Goal: Task Accomplishment & Management: Use online tool/utility

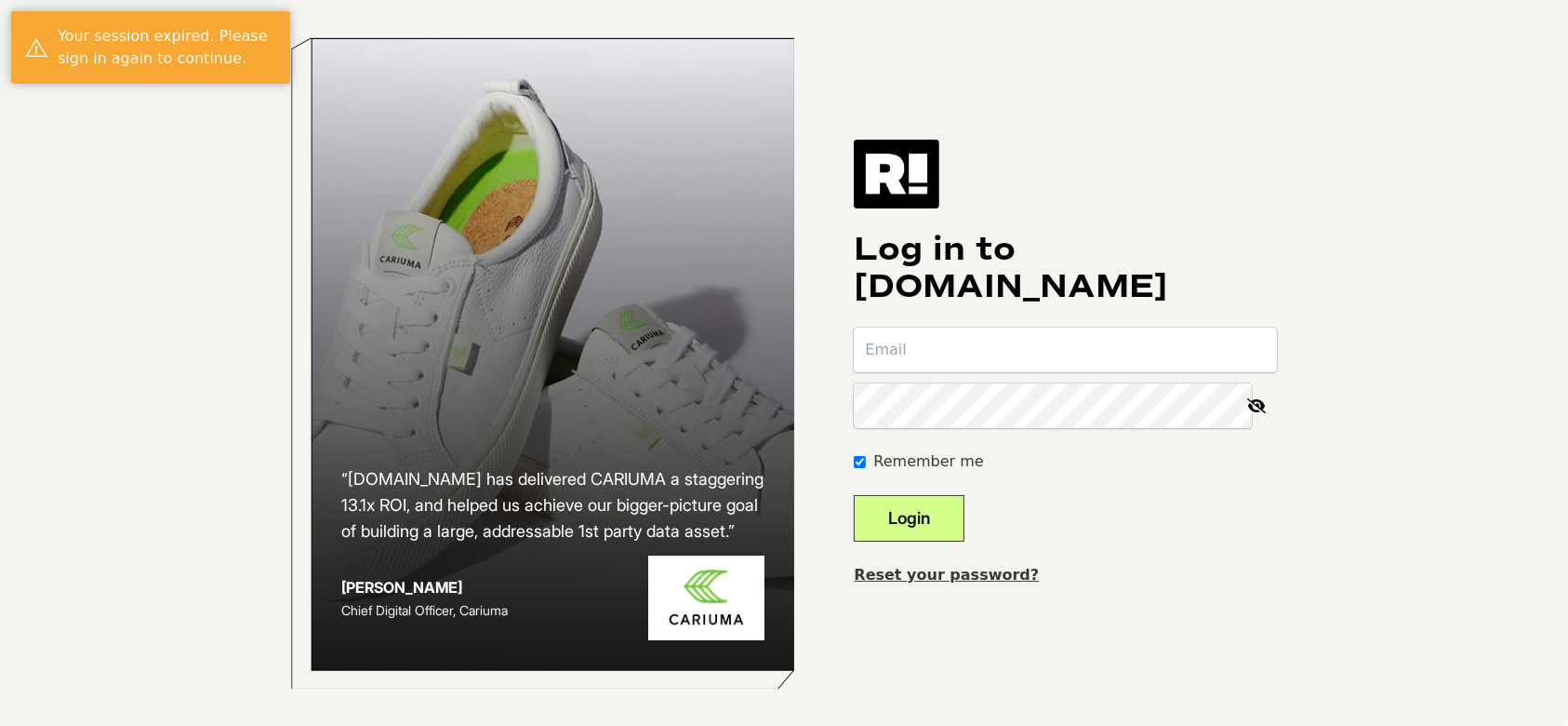
type input "slamoure+worldwide@wgs.com"
click at [964, 526] on button "Login" at bounding box center [909, 518] width 111 height 47
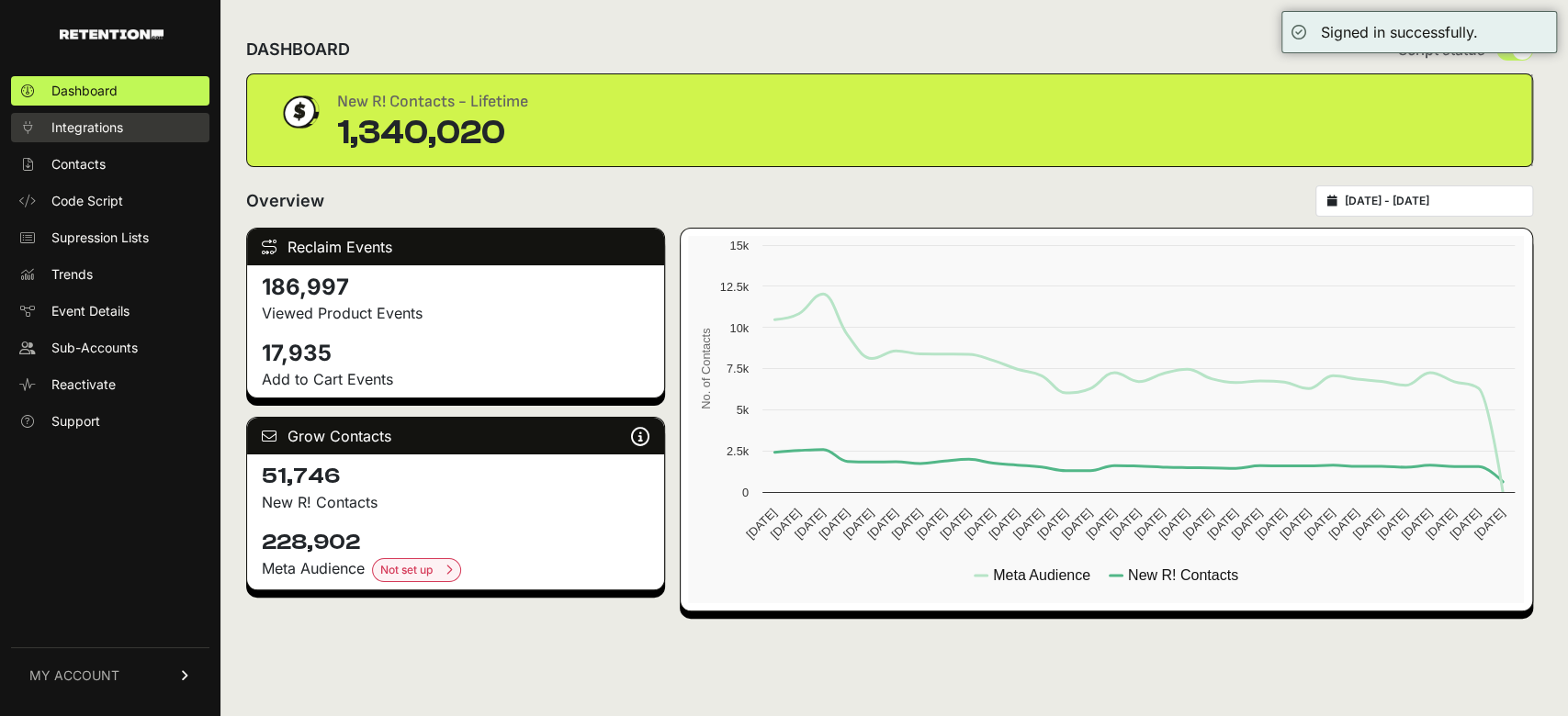
click at [46, 121] on link "Integrations" at bounding box center [109, 128] width 198 height 30
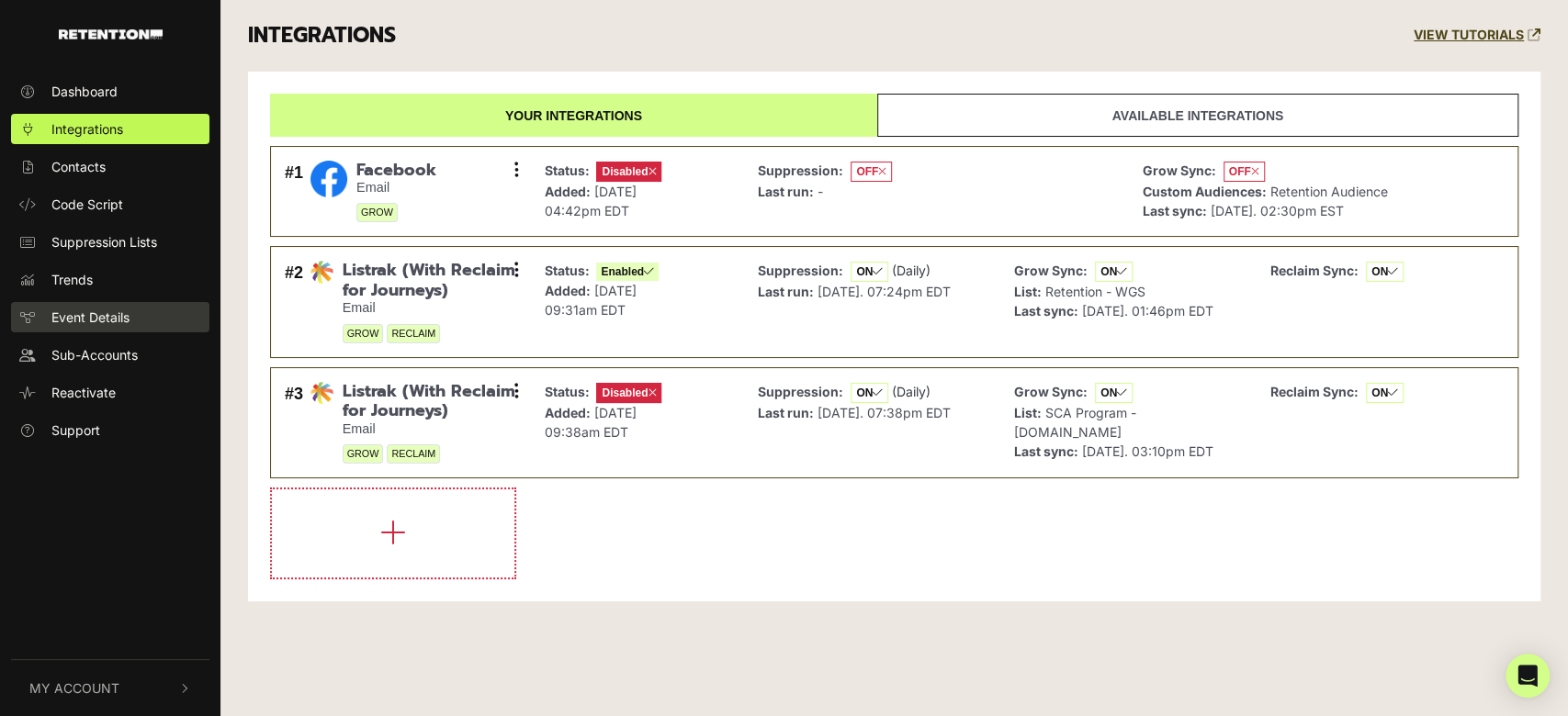
click at [102, 307] on span "Event Details" at bounding box center [90, 317] width 78 height 20
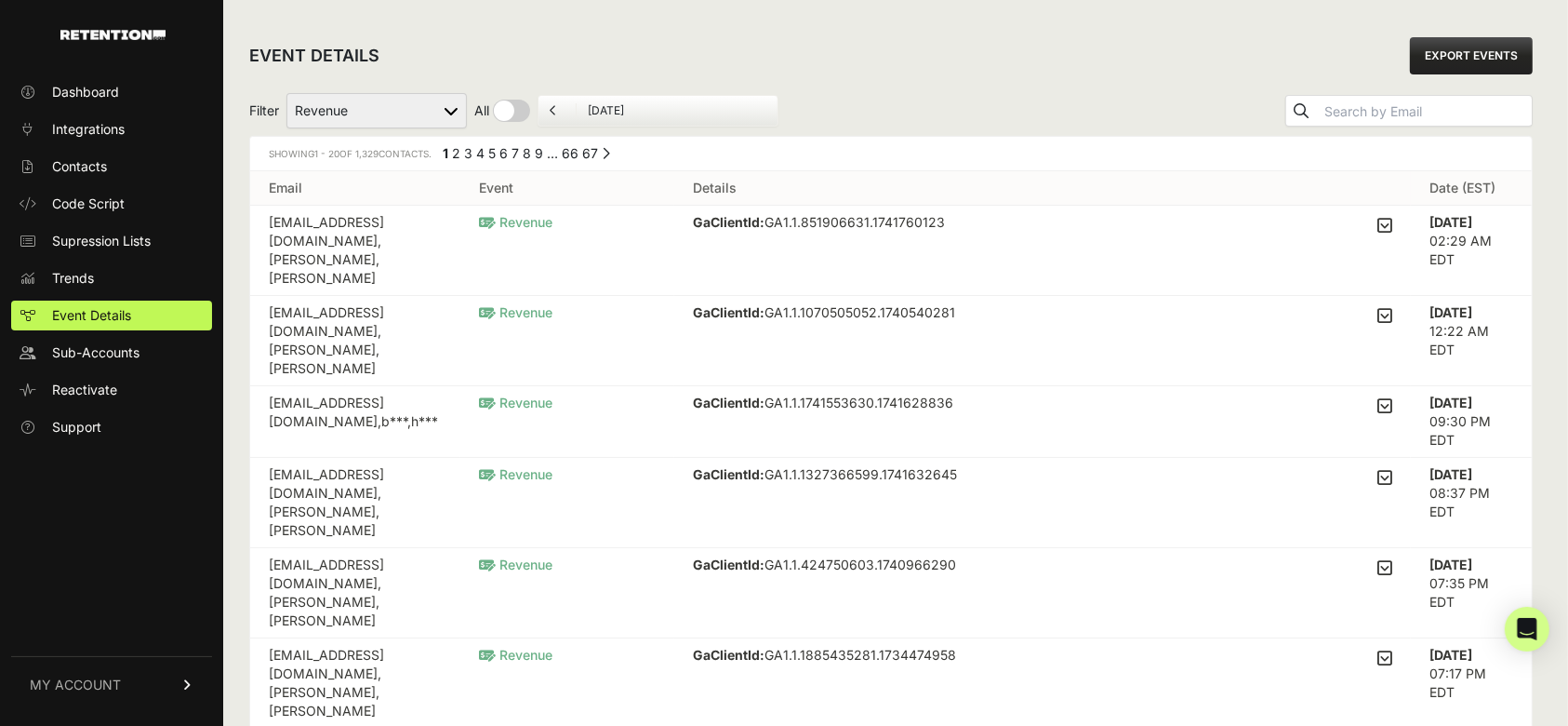
click at [439, 111] on select "Added to Cart Reclaim Revenue Viewed Product Reclaim" at bounding box center [376, 110] width 181 height 35
select select "cart"
click at [287, 93] on select "Added to Cart Reclaim Revenue Viewed Product Reclaim" at bounding box center [376, 110] width 181 height 35
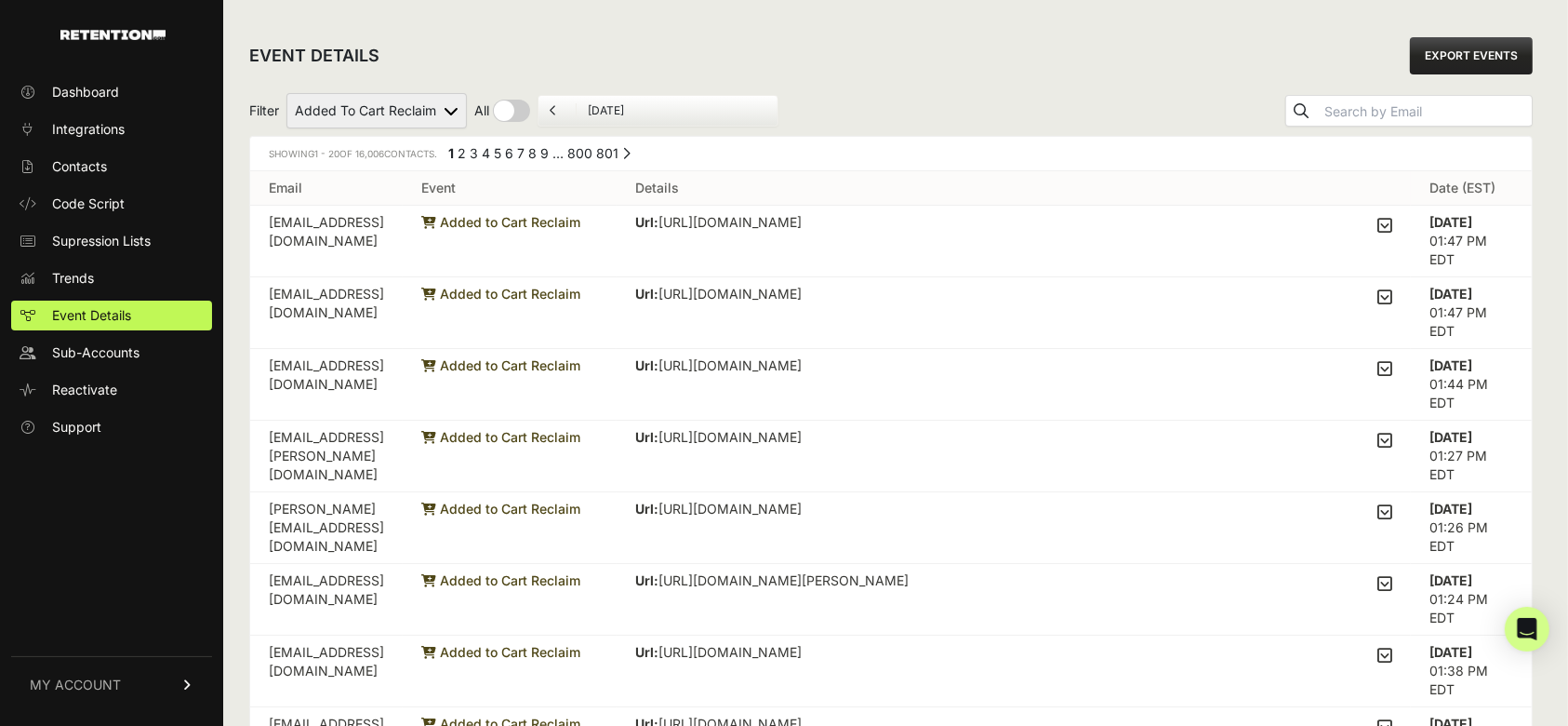
click at [1392, 226] on icon at bounding box center [1384, 225] width 15 height 17
click at [0, 0] on input "checkbox" at bounding box center [0, 0] width 0 height 0
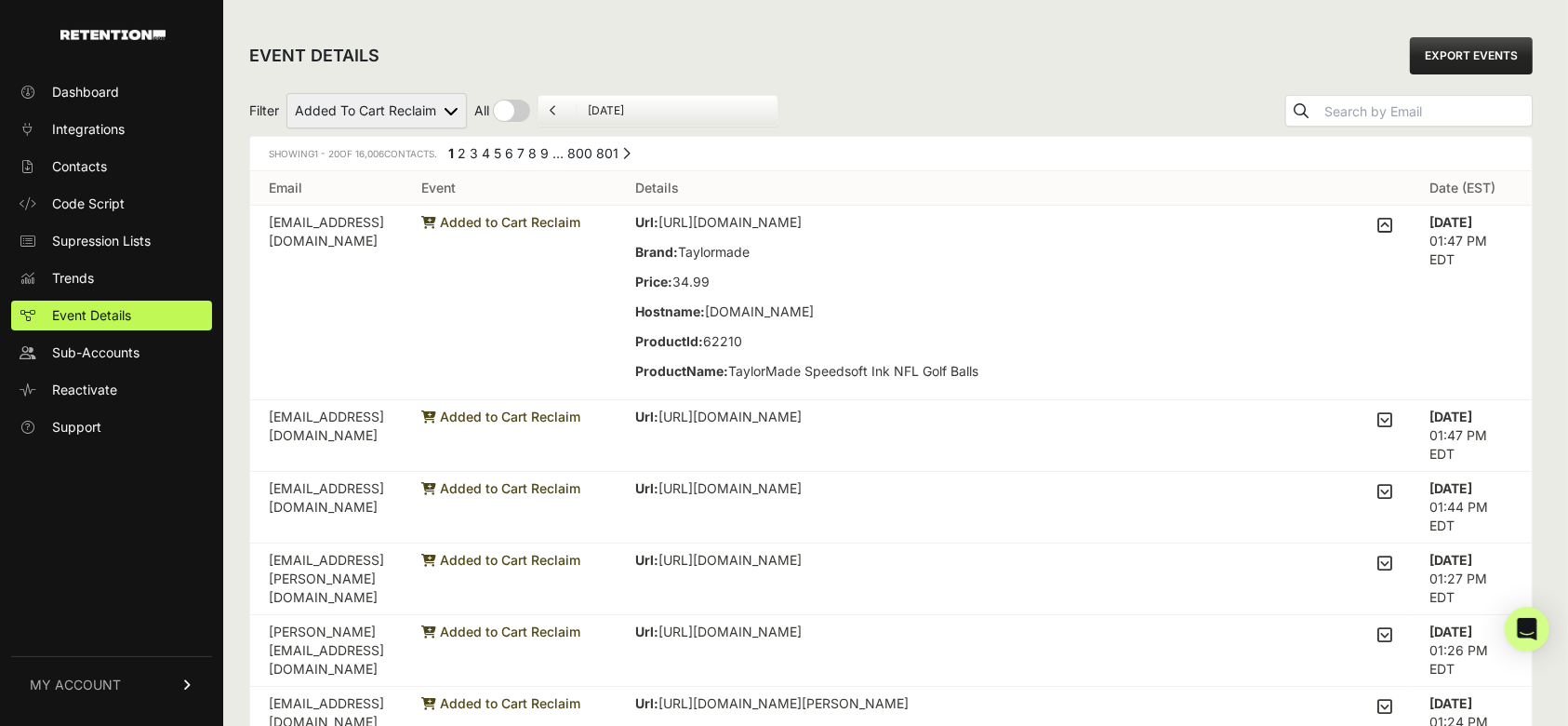
click at [1391, 222] on icon at bounding box center [1384, 225] width 15 height 17
click at [0, 0] on input "checkbox" at bounding box center [0, 0] width 0 height 0
